Goal: Information Seeking & Learning: Understand process/instructions

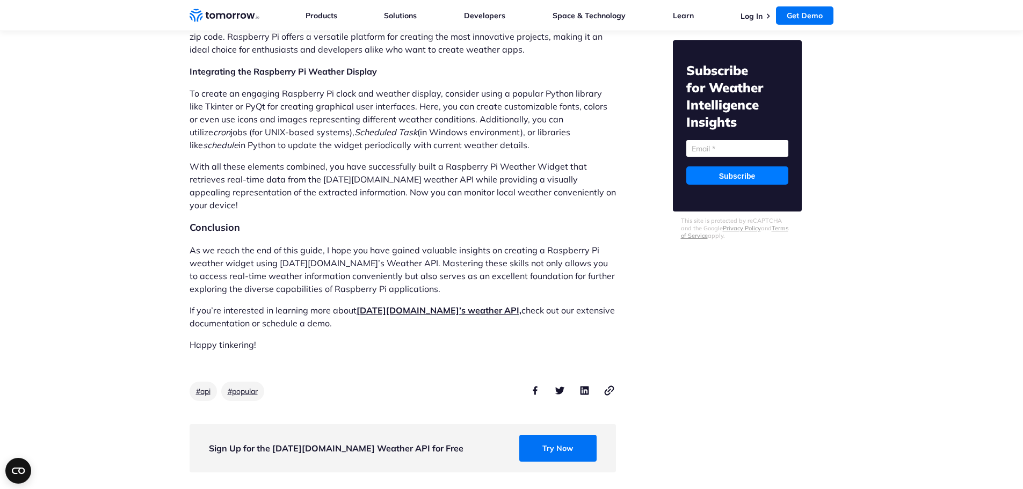
scroll to position [5046, 0]
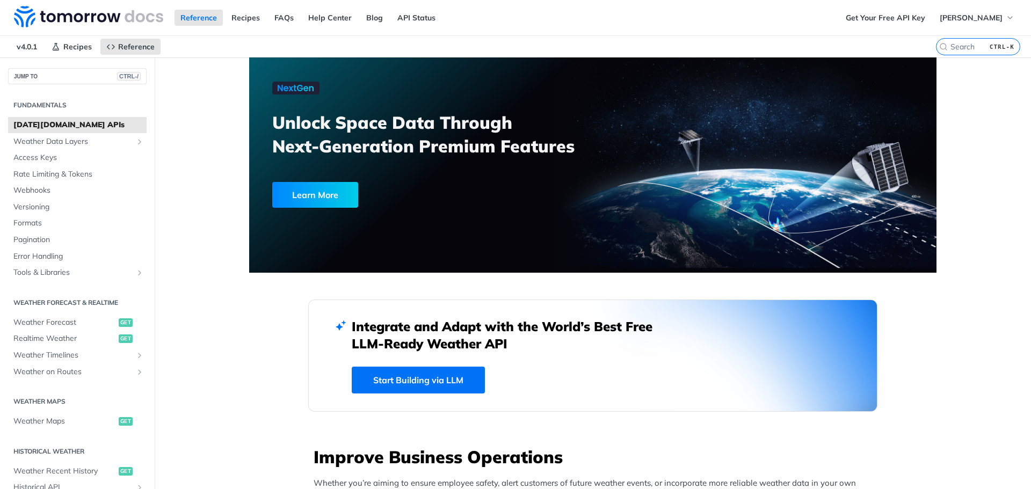
scroll to position [215, 0]
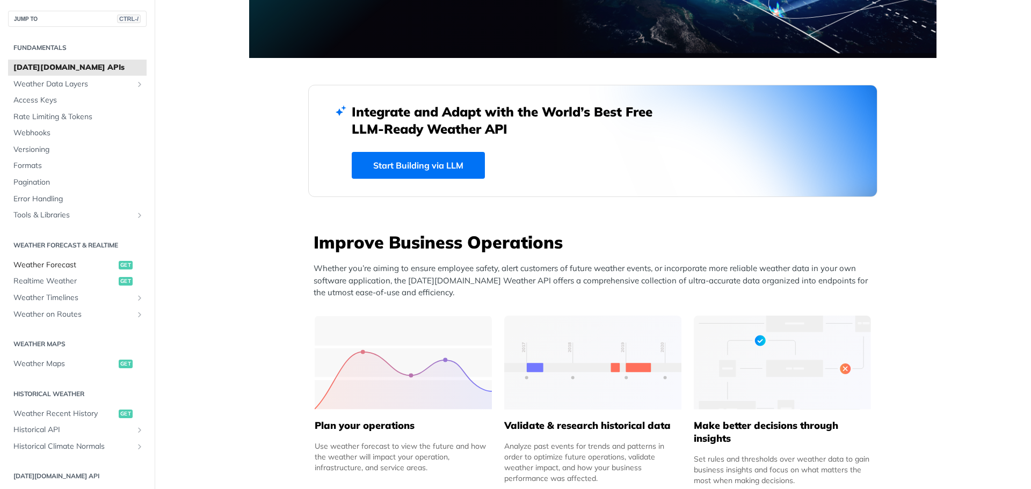
click at [49, 264] on span "Weather Forecast" at bounding box center [64, 265] width 103 height 11
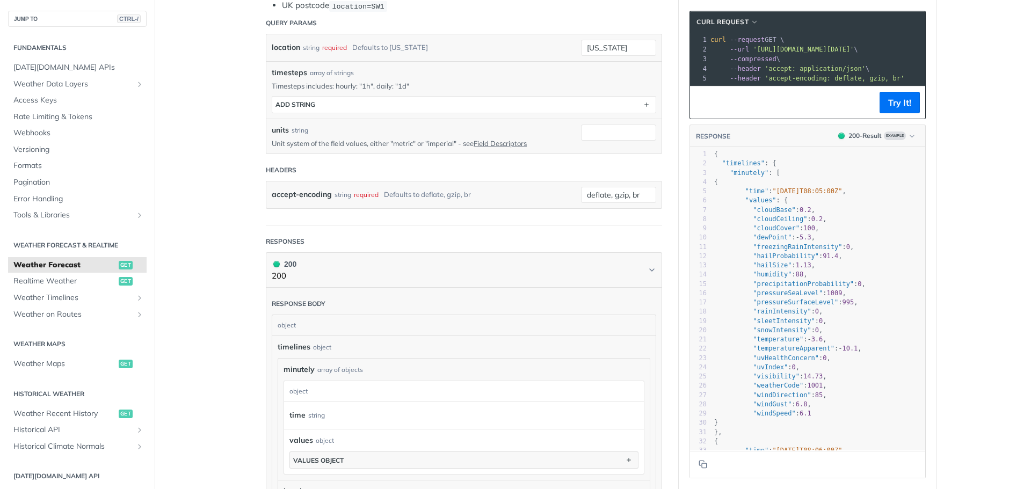
scroll to position [505, 0]
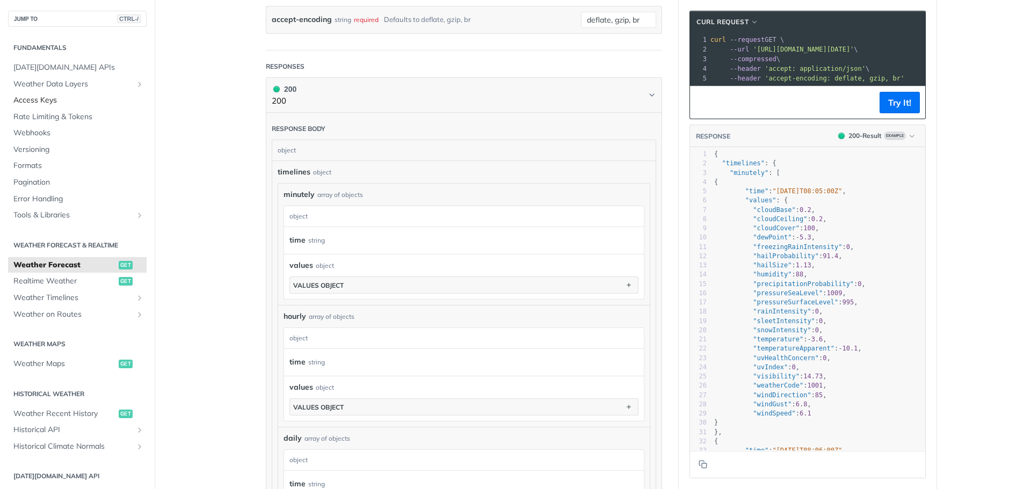
click at [36, 98] on span "Access Keys" at bounding box center [78, 100] width 130 height 11
